Goal: Find specific page/section: Find specific page/section

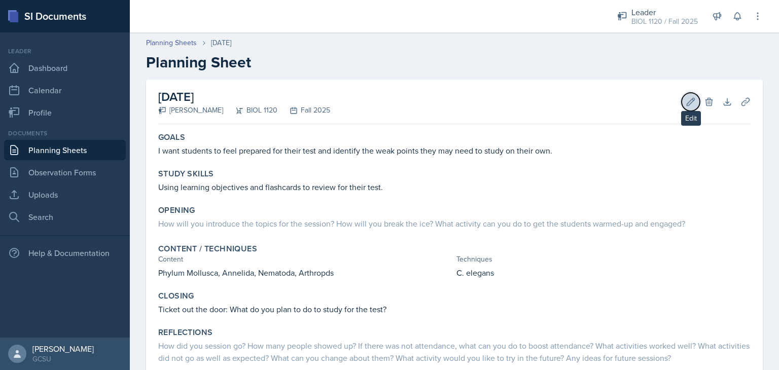
click at [687, 105] on icon at bounding box center [690, 102] width 10 height 10
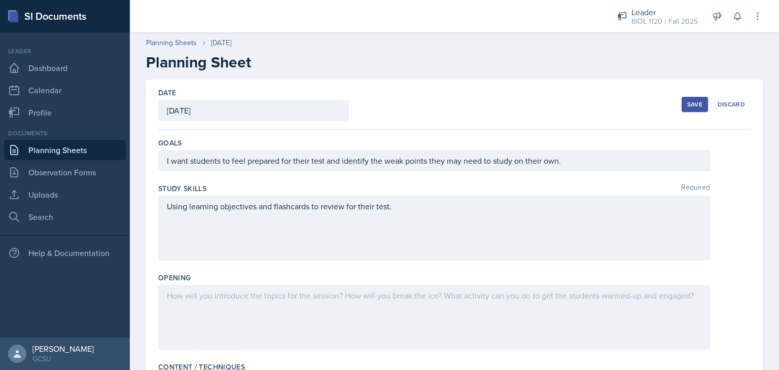
click at [619, 104] on div "Date [DATE] [DATE] 28 29 30 1 2 3 4 5 6 7 8 9 10 11 12 13 14 15 16 17 18 19 20 …" at bounding box center [454, 105] width 592 height 50
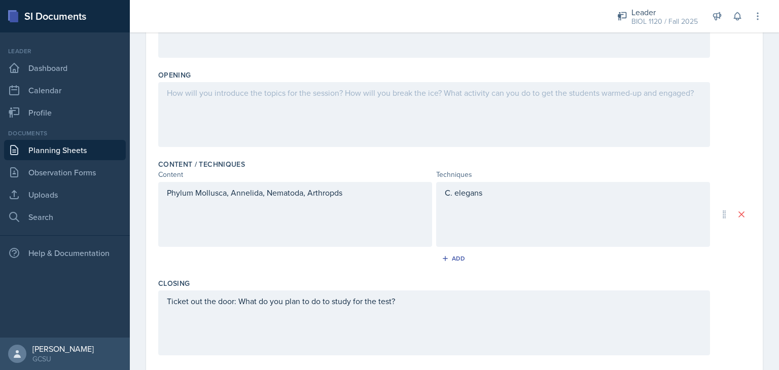
scroll to position [223, 0]
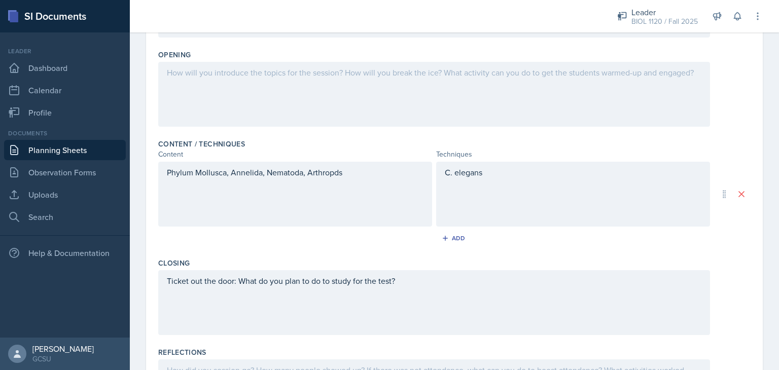
click at [565, 88] on div at bounding box center [433, 94] width 551 height 65
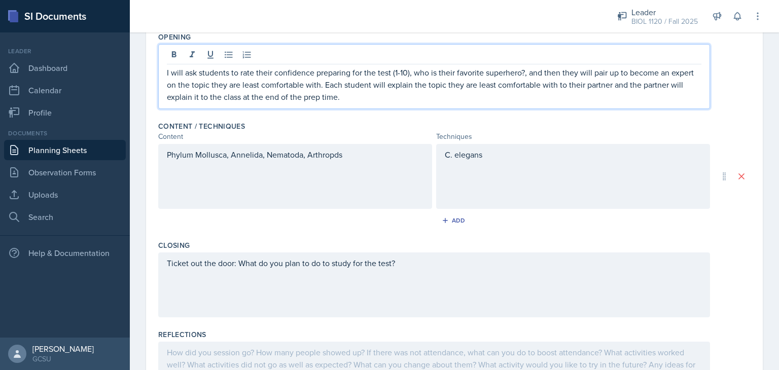
drag, startPoint x: 439, startPoint y: 155, endPoint x: 439, endPoint y: 149, distance: 5.6
click at [439, 149] on div "C. elegans" at bounding box center [573, 176] width 274 height 65
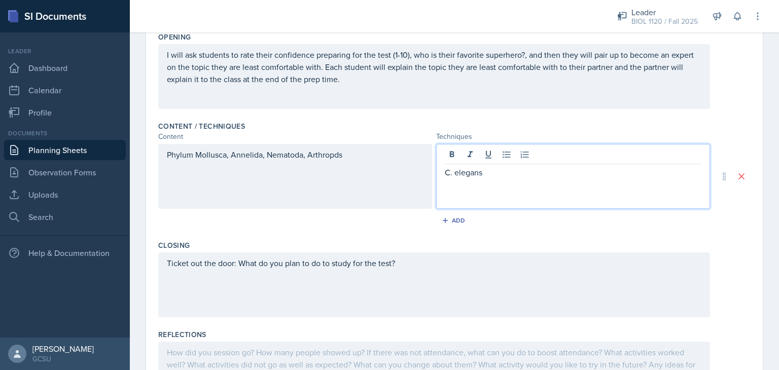
scroll to position [258, 0]
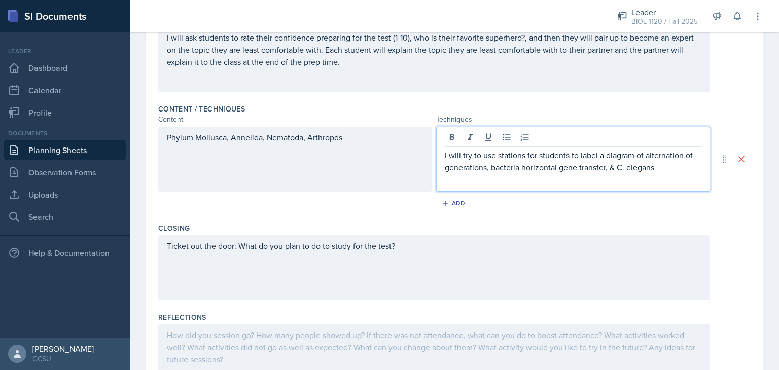
click at [610, 166] on p "I will try to use stations for students to label a diagram of alternation of ge…" at bounding box center [573, 161] width 256 height 24
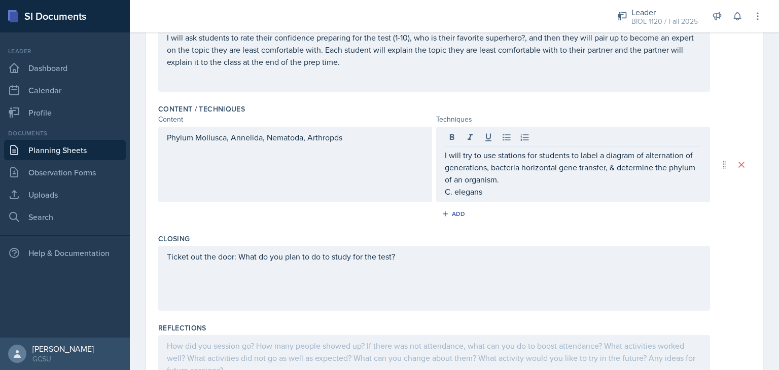
scroll to position [0, 0]
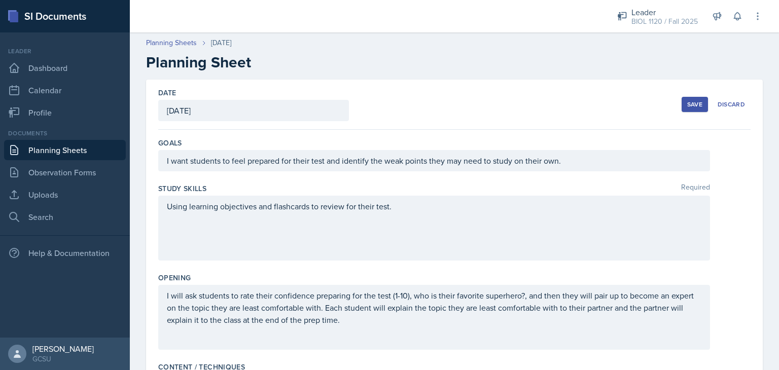
click at [687, 104] on div "Save" at bounding box center [694, 104] width 15 height 8
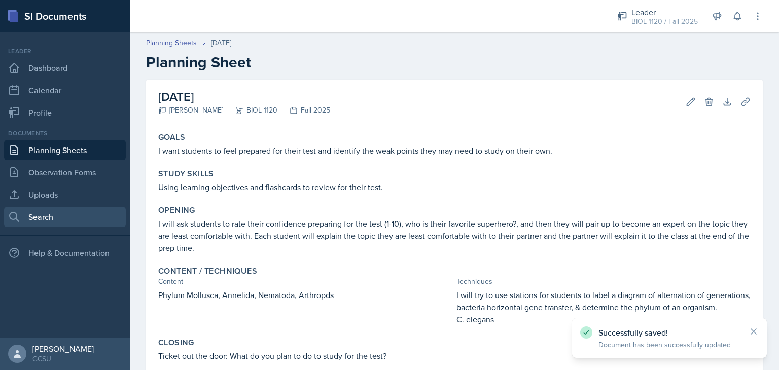
click at [45, 207] on link "Search" at bounding box center [65, 217] width 122 height 20
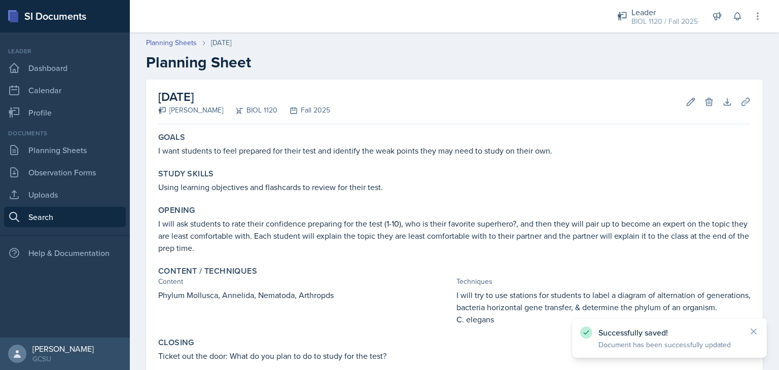
select select "all"
select select "1"
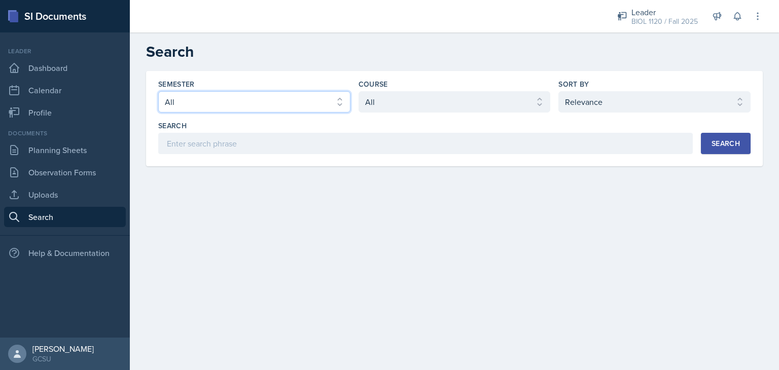
click at [276, 98] on select "Select semester All Fall 2025 Spring 2025 Fall 2024 Spring 2024 Fall 2023 Sprin…" at bounding box center [254, 101] width 192 height 21
select select "838c426c-7ba8-4b05-94c8-22f19dd4c5cc"
click at [158, 91] on select "Select semester All Fall 2025 Spring 2025 Fall 2024 Spring 2024 Fall 2023 Sprin…" at bounding box center [254, 101] width 192 height 21
click at [451, 90] on div "Course Select course All ACCT 3101 ACCT 3102 ASTR 1000 BIOL 1100 BIOL 1107 BIOL…" at bounding box center [454, 95] width 192 height 33
click at [440, 101] on select "Select course All ACCT 3101 ACCT 3102 ASTR 1000 BIOL 1100 BIOL 1107 BIOL 1108 B…" at bounding box center [454, 101] width 192 height 21
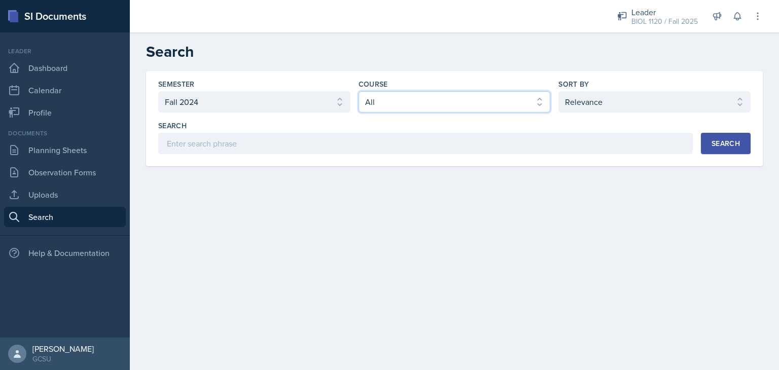
select select "abe17d30-a433-45e5-b329-7df8e9a81b50"
click at [358, 91] on select "Select course All ACCT 3101 ACCT 3102 ASTR 1000 BIOL 1100 BIOL 1107 BIOL 1108 B…" at bounding box center [454, 101] width 192 height 21
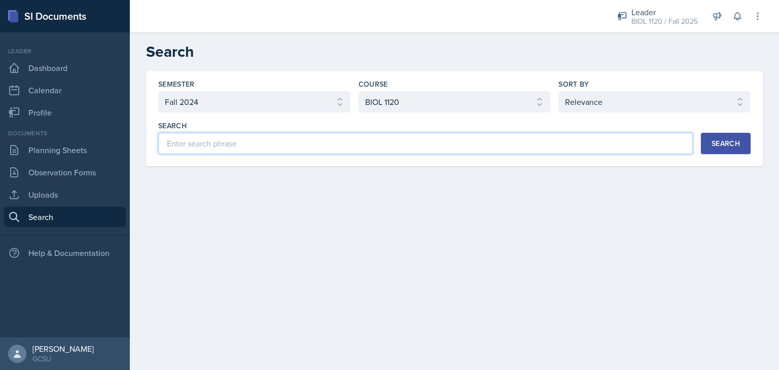
click at [434, 142] on input at bounding box center [425, 143] width 534 height 21
type input "Test 2"
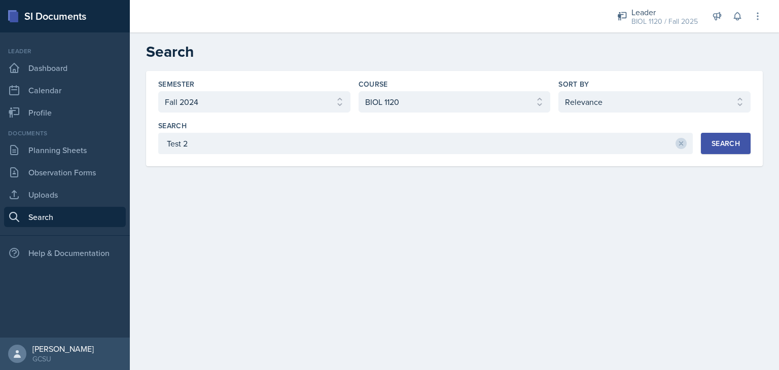
click at [720, 148] on div "Search" at bounding box center [725, 143] width 28 height 8
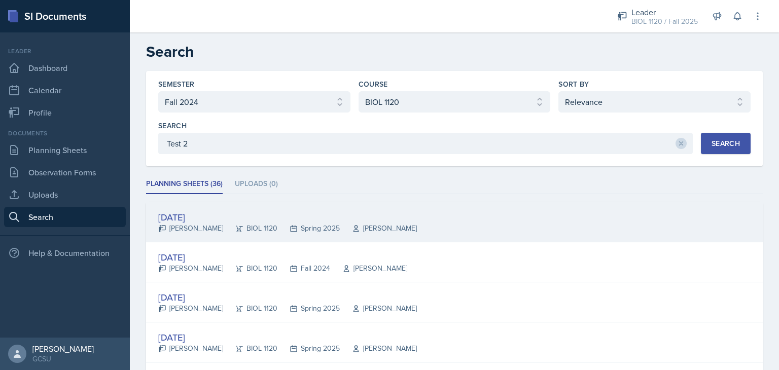
click at [197, 217] on div "[DATE]" at bounding box center [287, 217] width 259 height 14
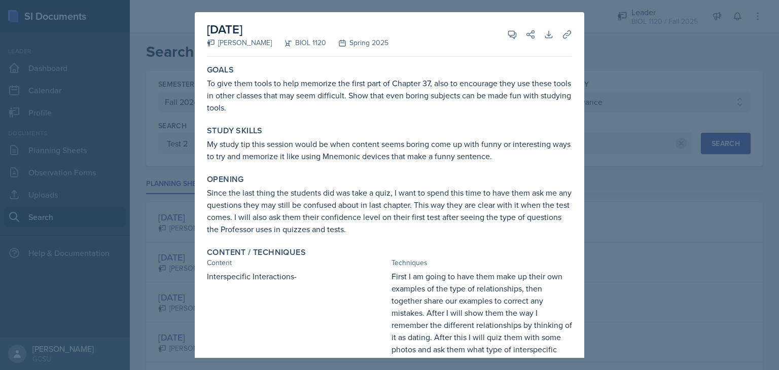
click at [370, 169] on div "Goals To give them tools to help memorize the first part of Chapter 37, also to…" at bounding box center [389, 337] width 365 height 552
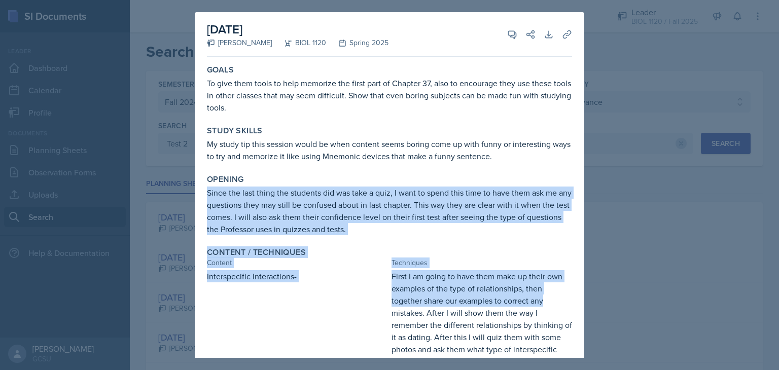
drag, startPoint x: 575, startPoint y: 168, endPoint x: 582, endPoint y: 296, distance: 127.9
click at [582, 296] on div "[DATE] [PERSON_NAME] BIOL 1120 Spring 2025 View Comments Comments Send Share Do…" at bounding box center [389, 185] width 389 height 346
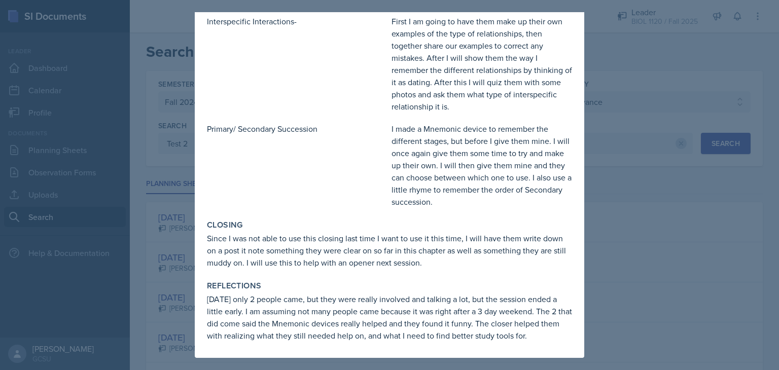
click at [541, 262] on p "Since I was not able to use this closing last time I want to use it this time, …" at bounding box center [389, 250] width 365 height 36
click at [633, 208] on div at bounding box center [389, 185] width 779 height 370
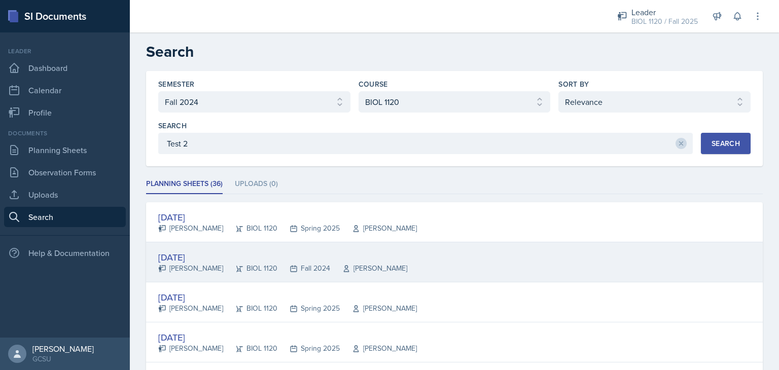
click at [194, 258] on div "[DATE]" at bounding box center [282, 257] width 249 height 14
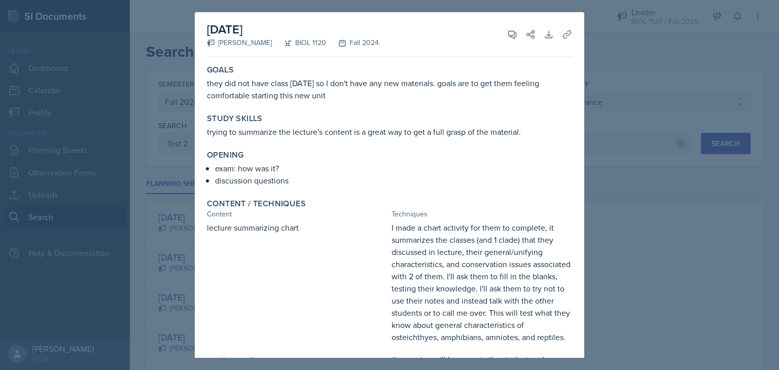
click at [635, 229] on div at bounding box center [389, 185] width 779 height 370
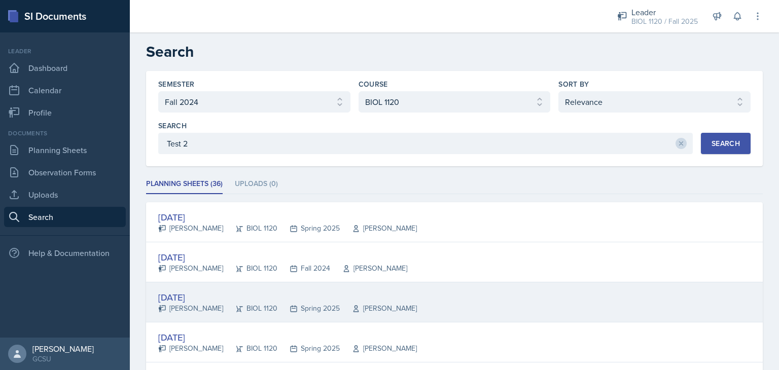
click at [187, 293] on div "[DATE]" at bounding box center [287, 297] width 259 height 14
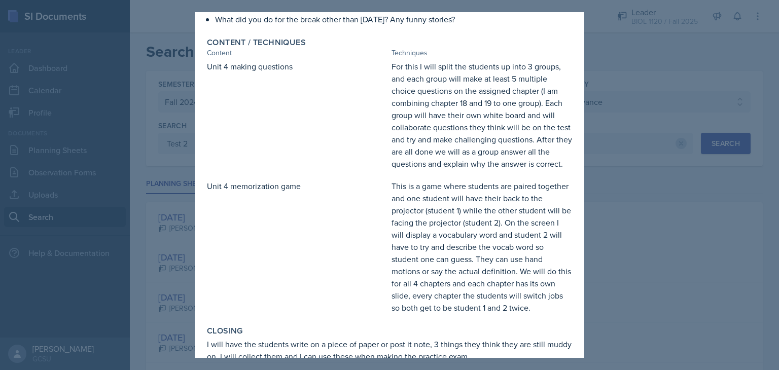
scroll to position [248, 0]
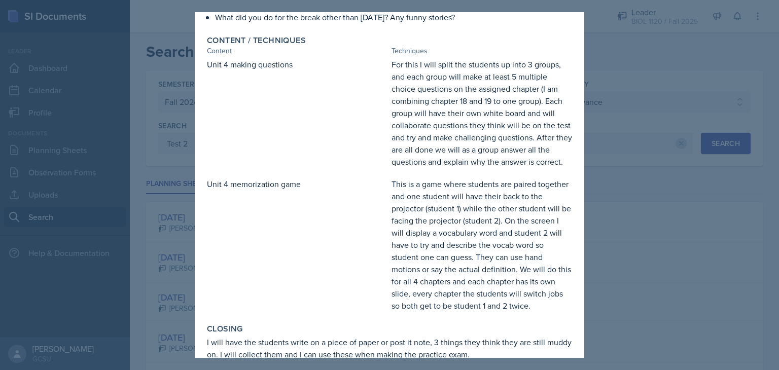
click at [673, 254] on div at bounding box center [389, 185] width 779 height 370
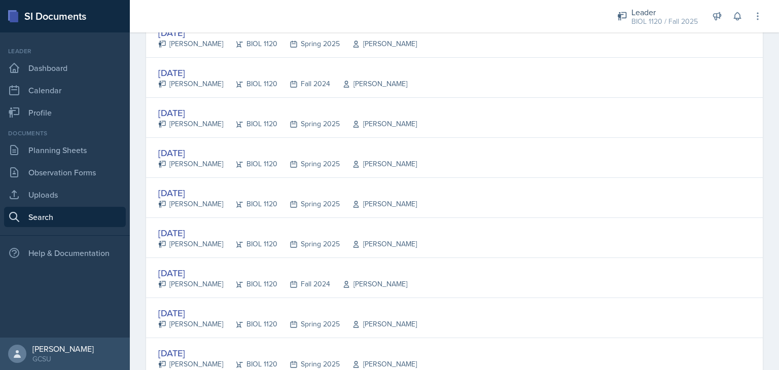
scroll to position [187, 0]
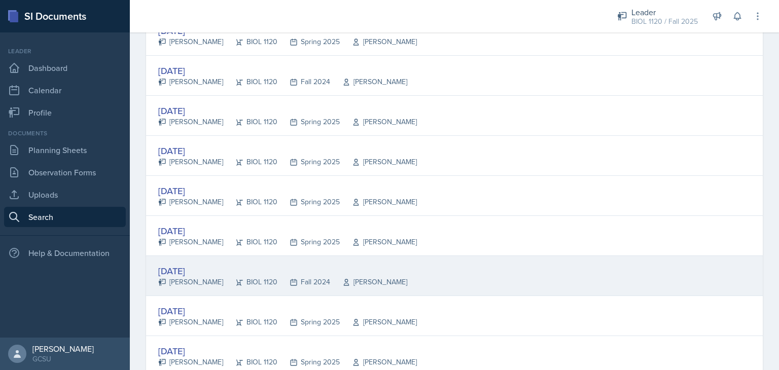
click at [191, 268] on div "[DATE]" at bounding box center [282, 271] width 249 height 14
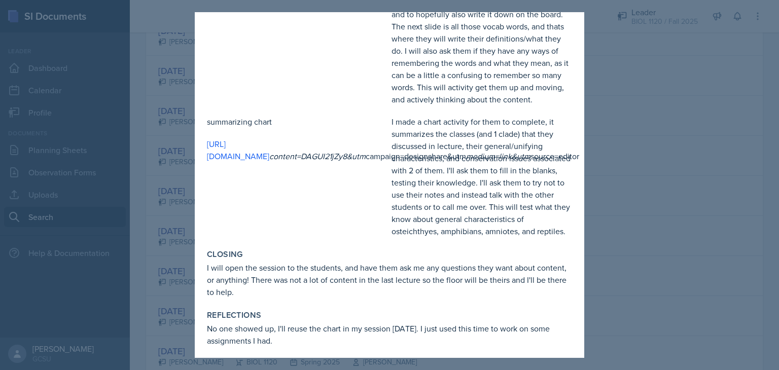
scroll to position [484, 0]
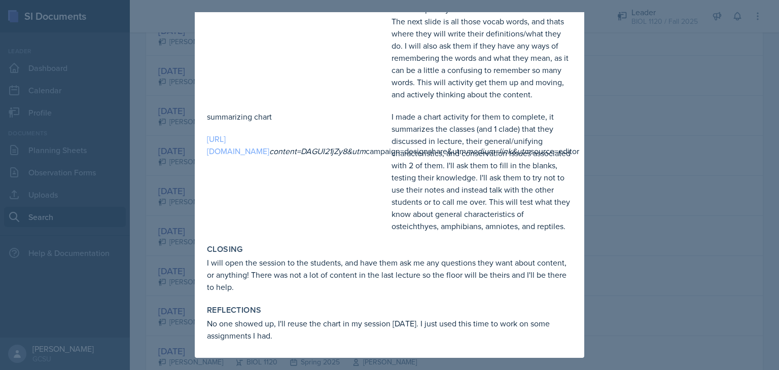
click at [269, 136] on link "[URL][DOMAIN_NAME]" at bounding box center [238, 144] width 62 height 23
click at [750, 140] on div at bounding box center [389, 185] width 779 height 370
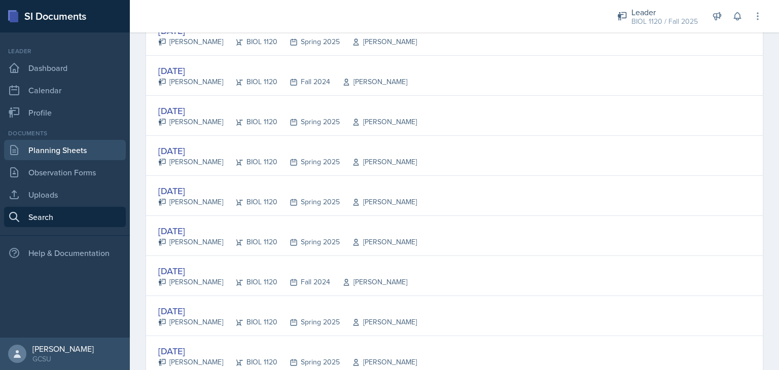
click at [57, 149] on link "Planning Sheets" at bounding box center [65, 150] width 122 height 20
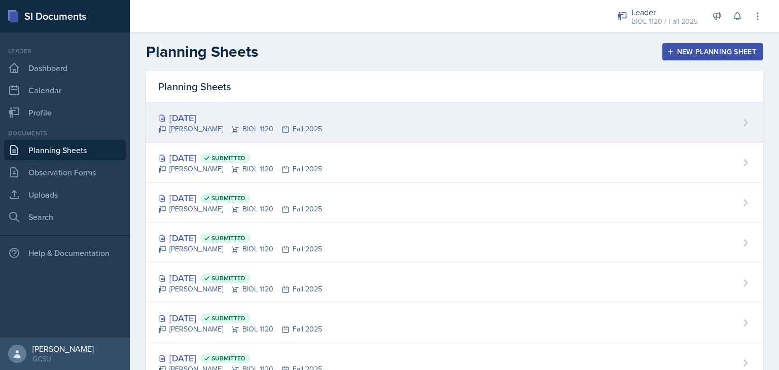
click at [196, 116] on div "[DATE]" at bounding box center [240, 118] width 164 height 14
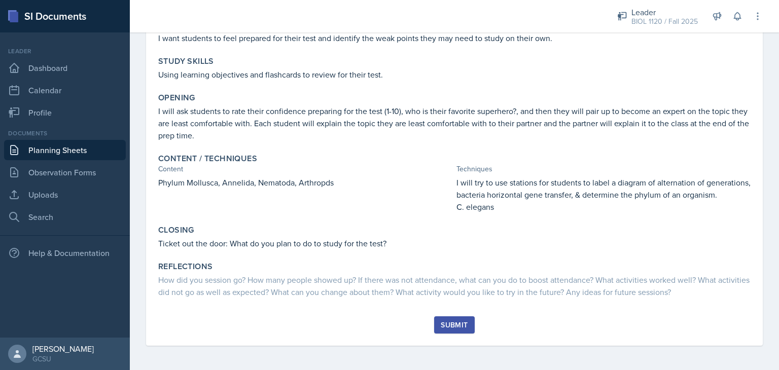
scroll to position [124, 0]
